Goal: Task Accomplishment & Management: Use online tool/utility

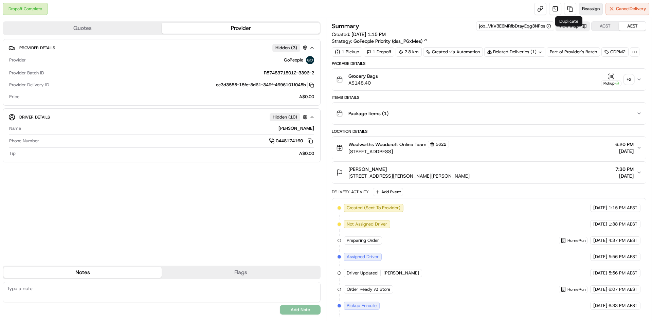
click at [586, 7] on span "Reassign" at bounding box center [591, 9] width 18 height 6
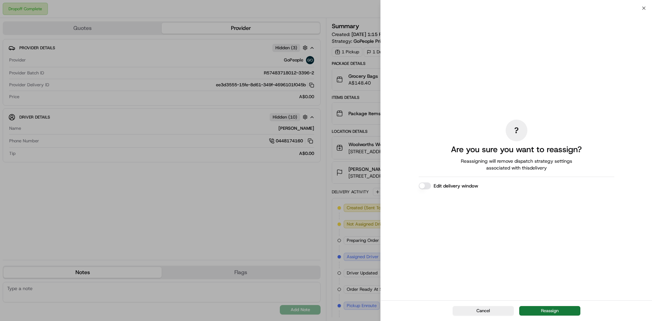
click at [549, 308] on button "Reassign" at bounding box center [549, 311] width 61 height 10
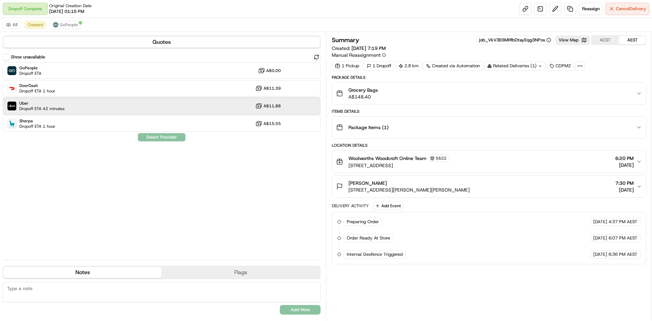
click at [120, 112] on div "Uber Dropoff ETA 42 minutes A$11.88" at bounding box center [162, 106] width 318 height 16
click at [162, 140] on button "Assign Provider" at bounding box center [161, 137] width 48 height 8
